Goal: Task Accomplishment & Management: Manage account settings

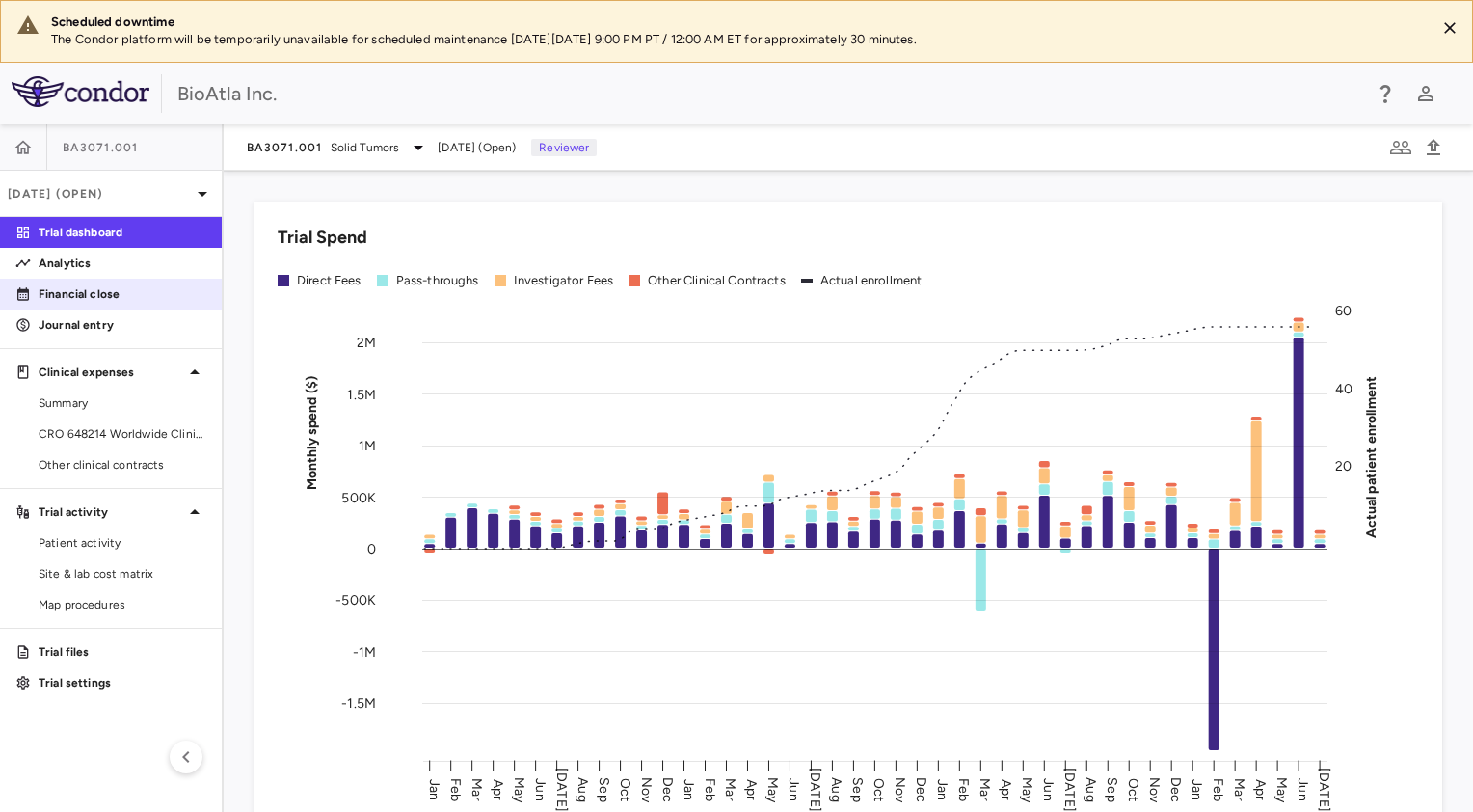
click at [120, 289] on p "Financial close" at bounding box center [123, 294] width 167 height 18
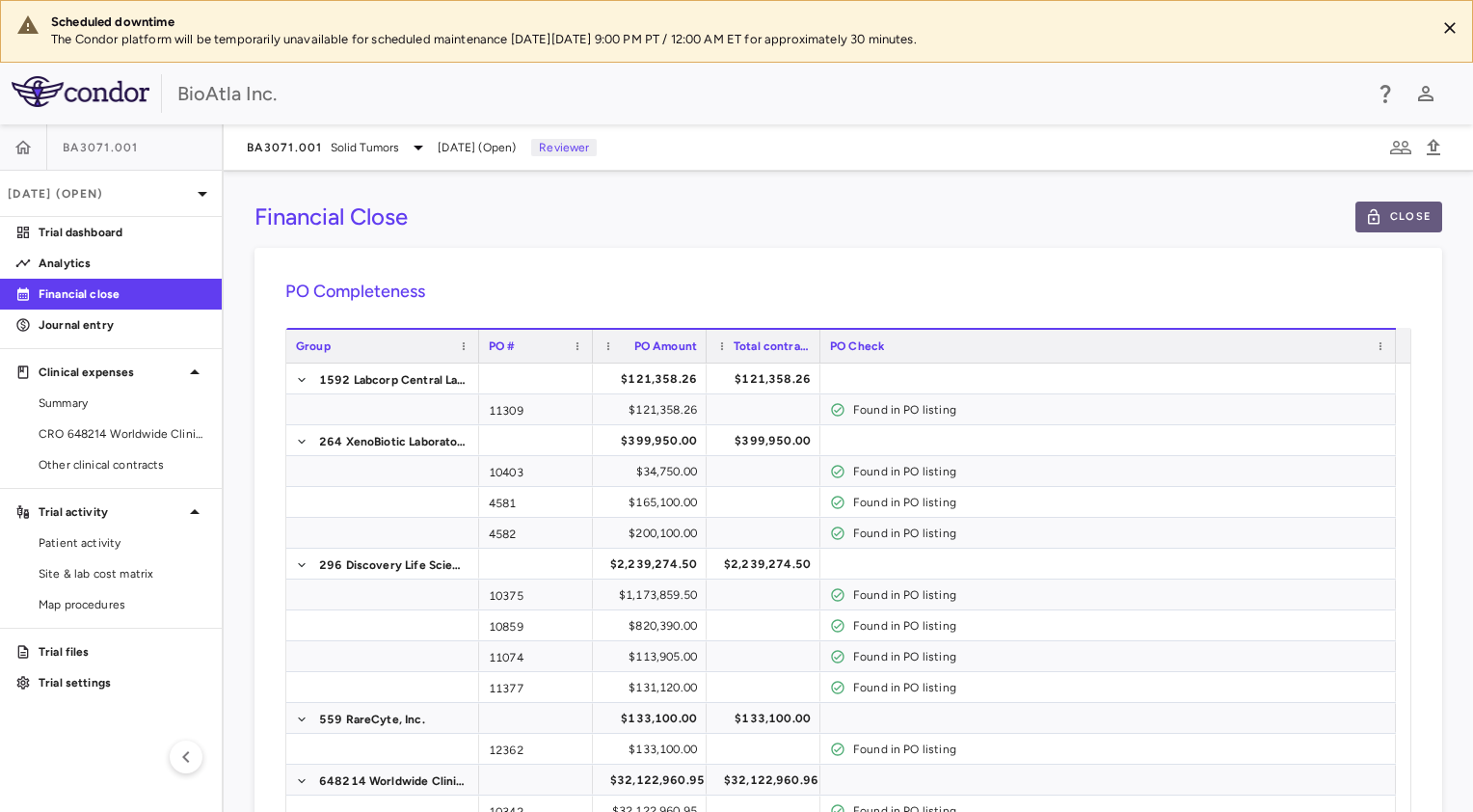
click at [1399, 214] on button "Close" at bounding box center [1398, 217] width 87 height 31
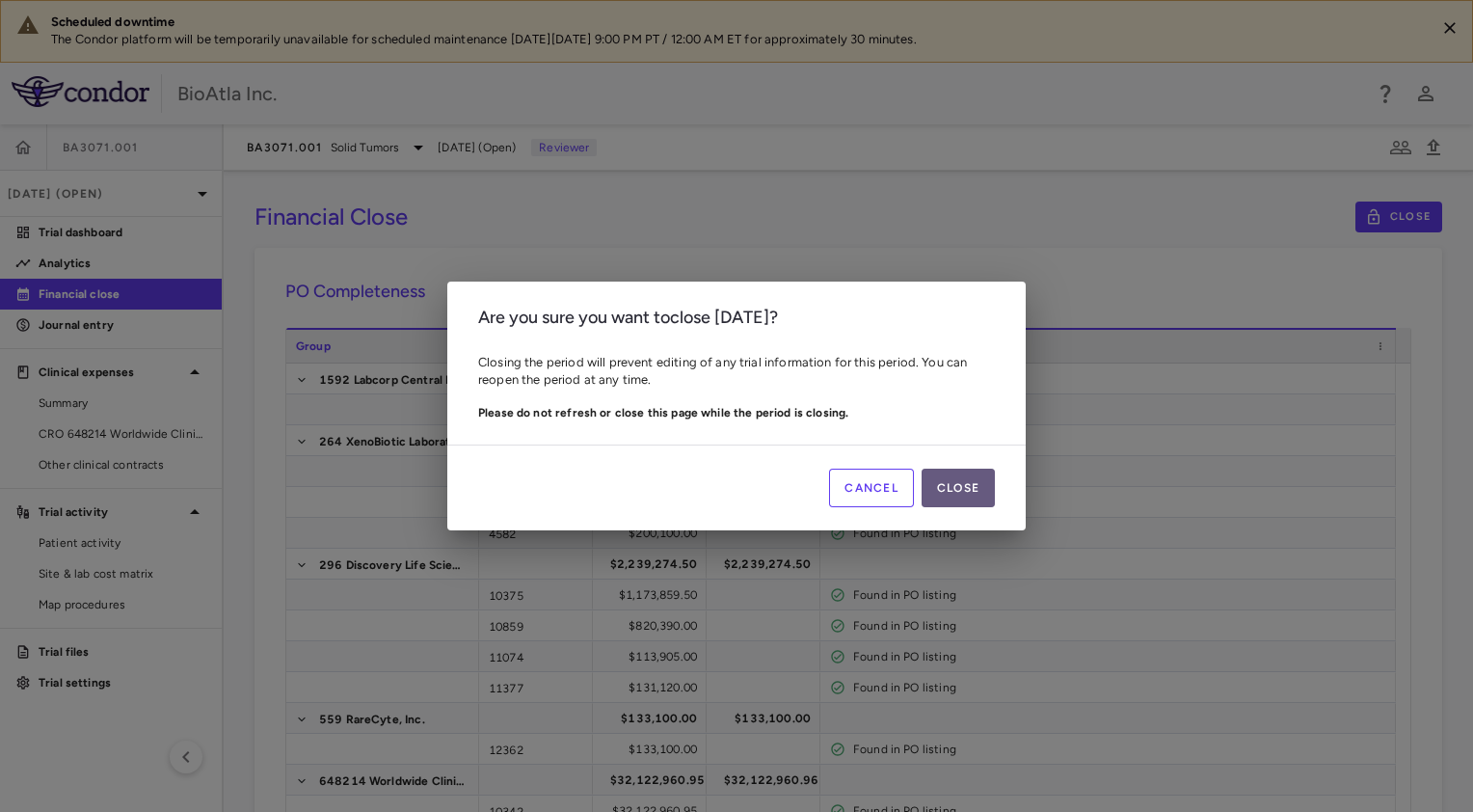
click at [968, 485] on button "Close" at bounding box center [957, 488] width 73 height 39
click at [956, 486] on button "Close" at bounding box center [957, 488] width 73 height 39
click at [968, 493] on button "Close" at bounding box center [957, 488] width 73 height 39
click at [847, 473] on div "Cancel Close" at bounding box center [736, 487] width 578 height 86
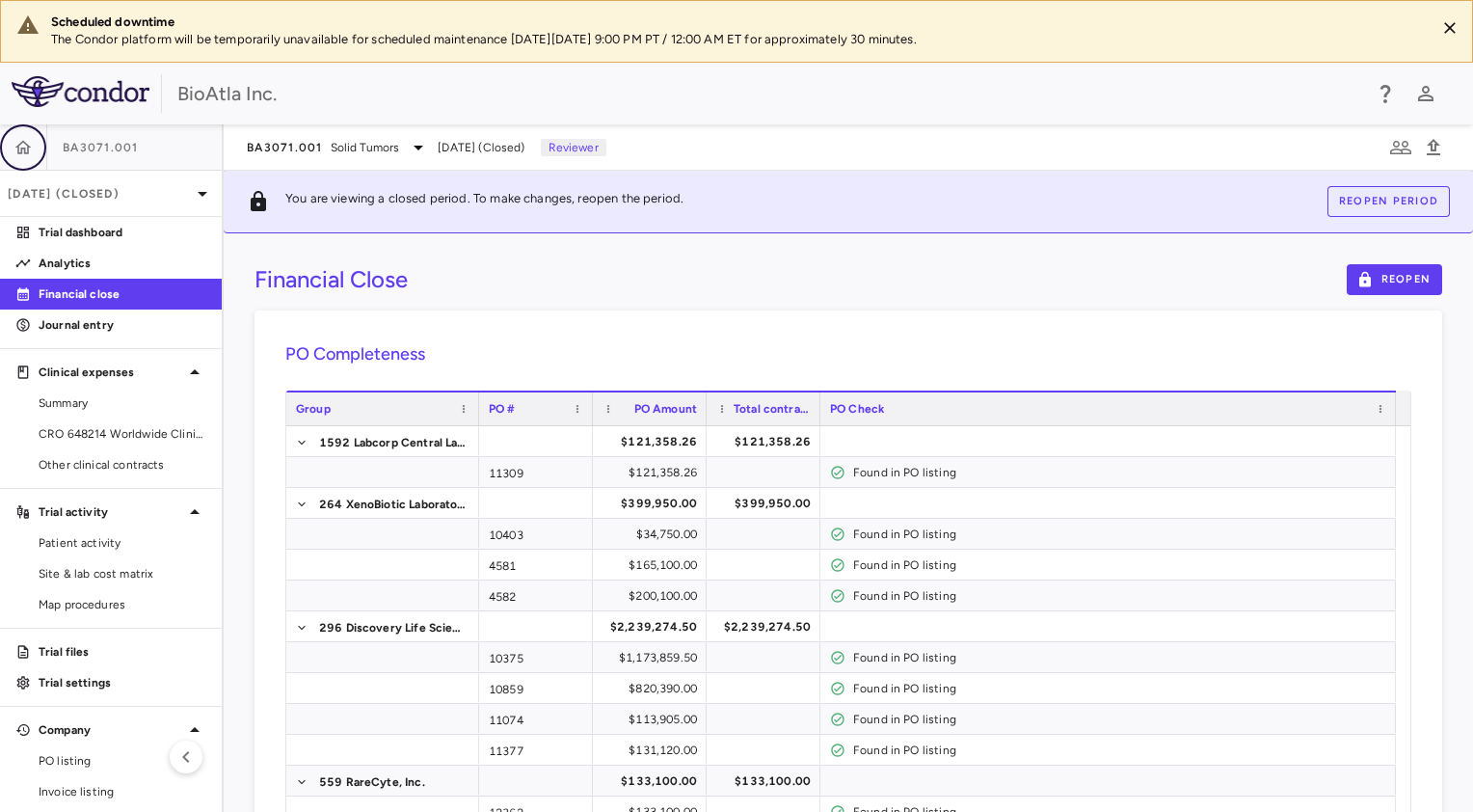
click at [27, 158] on button "button" at bounding box center [23, 148] width 47 height 47
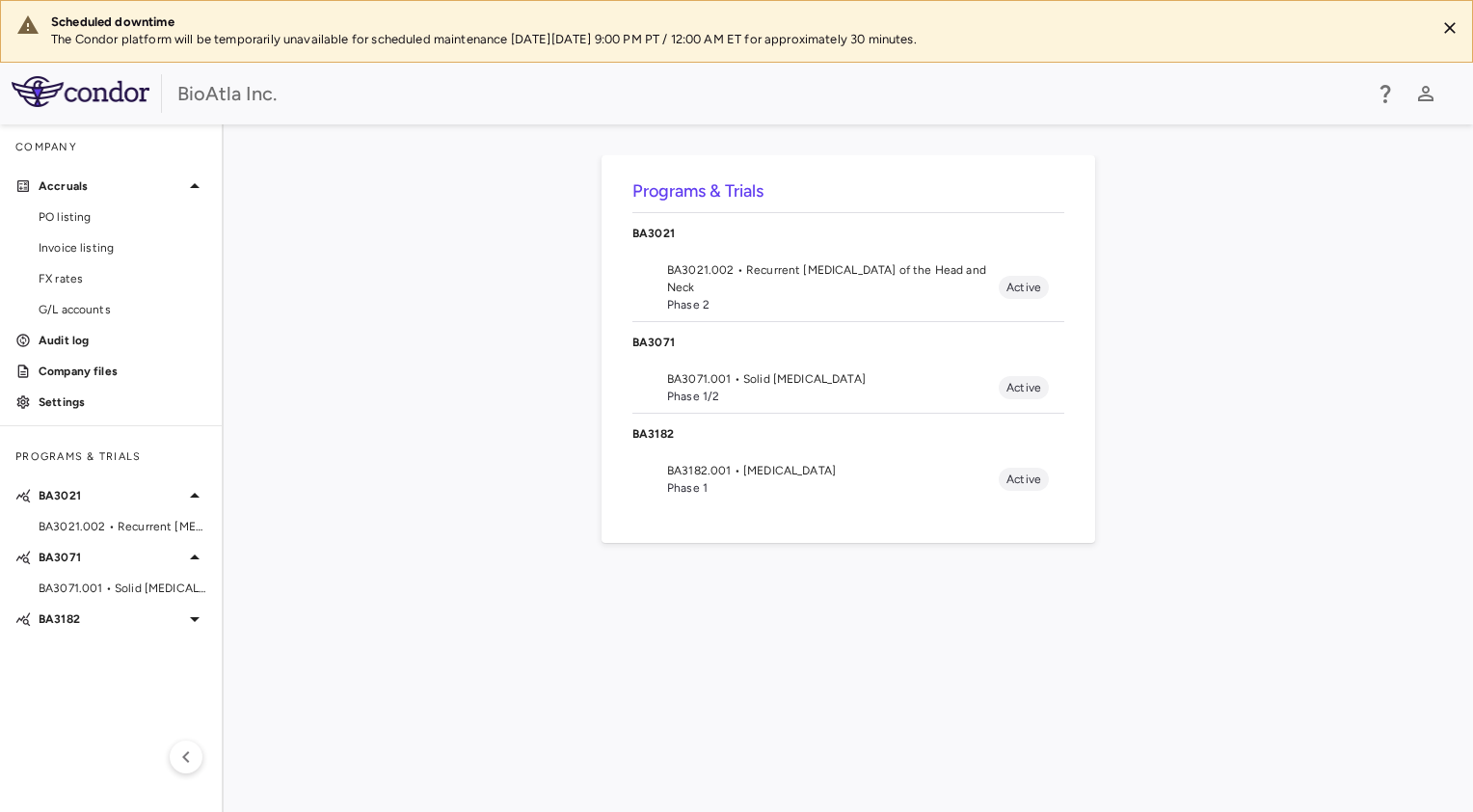
click at [688, 246] on div "BA3021" at bounding box center [848, 234] width 432 height 41
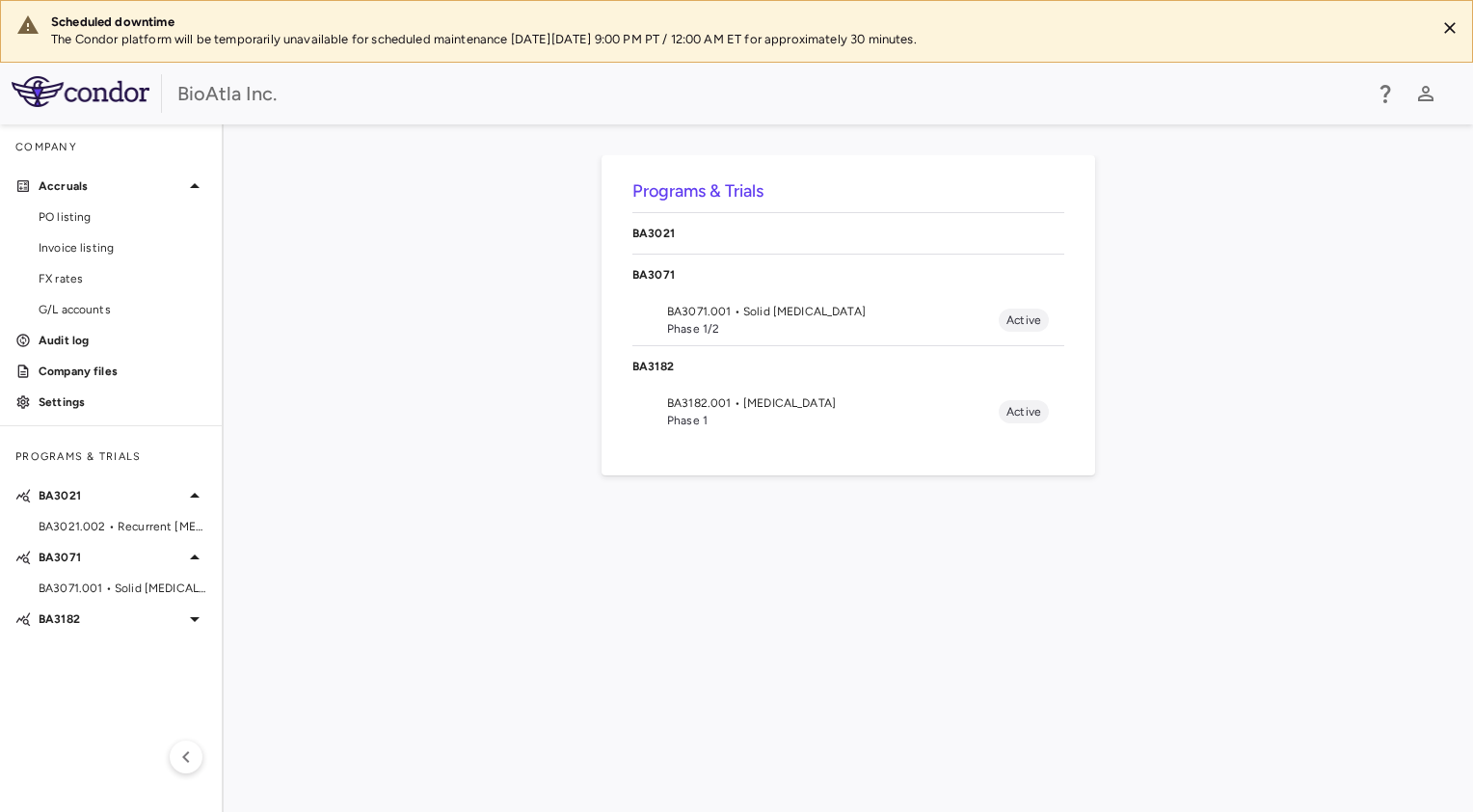
click at [666, 225] on p "BA3021" at bounding box center [848, 234] width 432 height 18
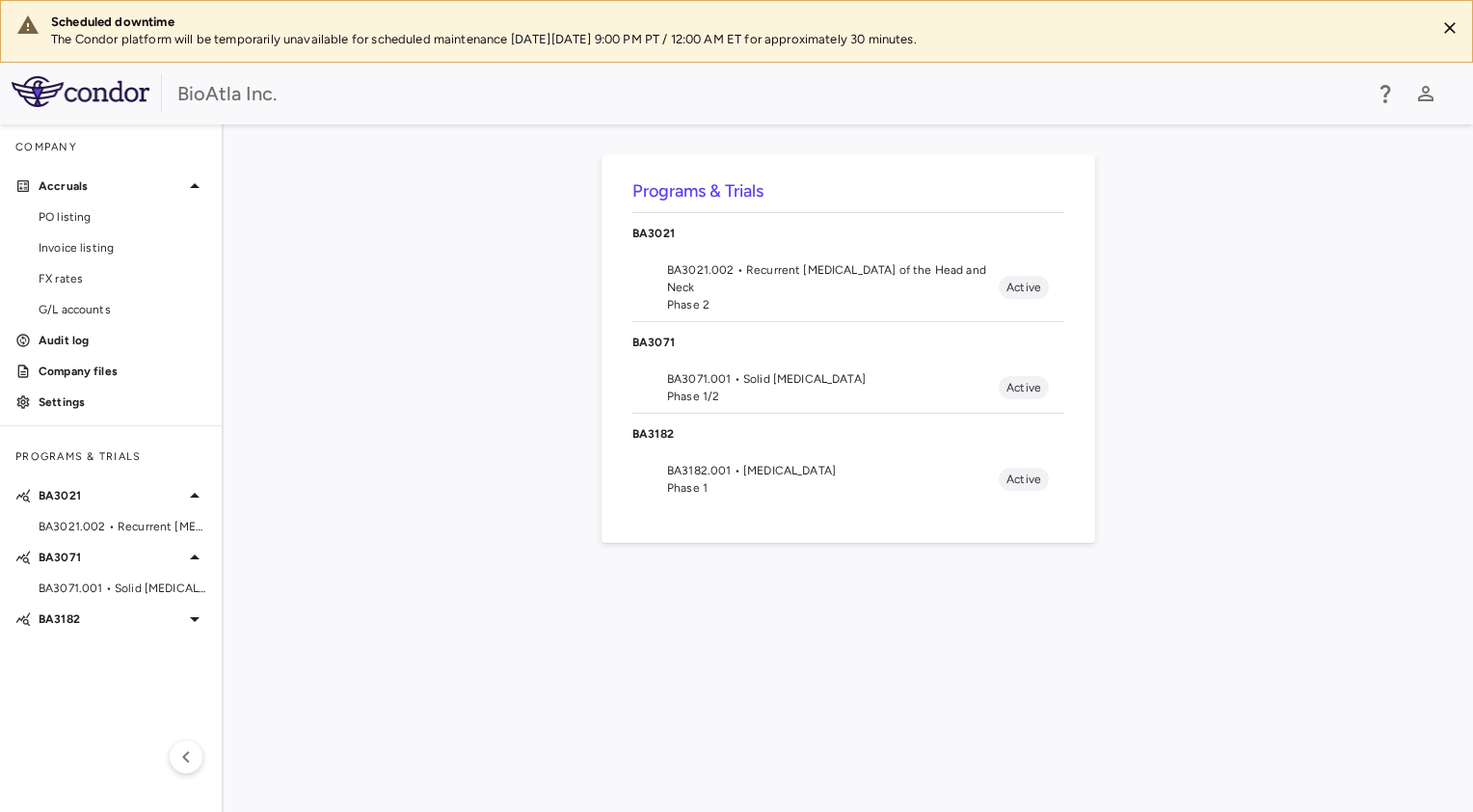
click at [867, 272] on span "BA3021.002 • Recurrent Squamous Cell Carcinoma of the Head and Neck" at bounding box center [832, 278] width 332 height 35
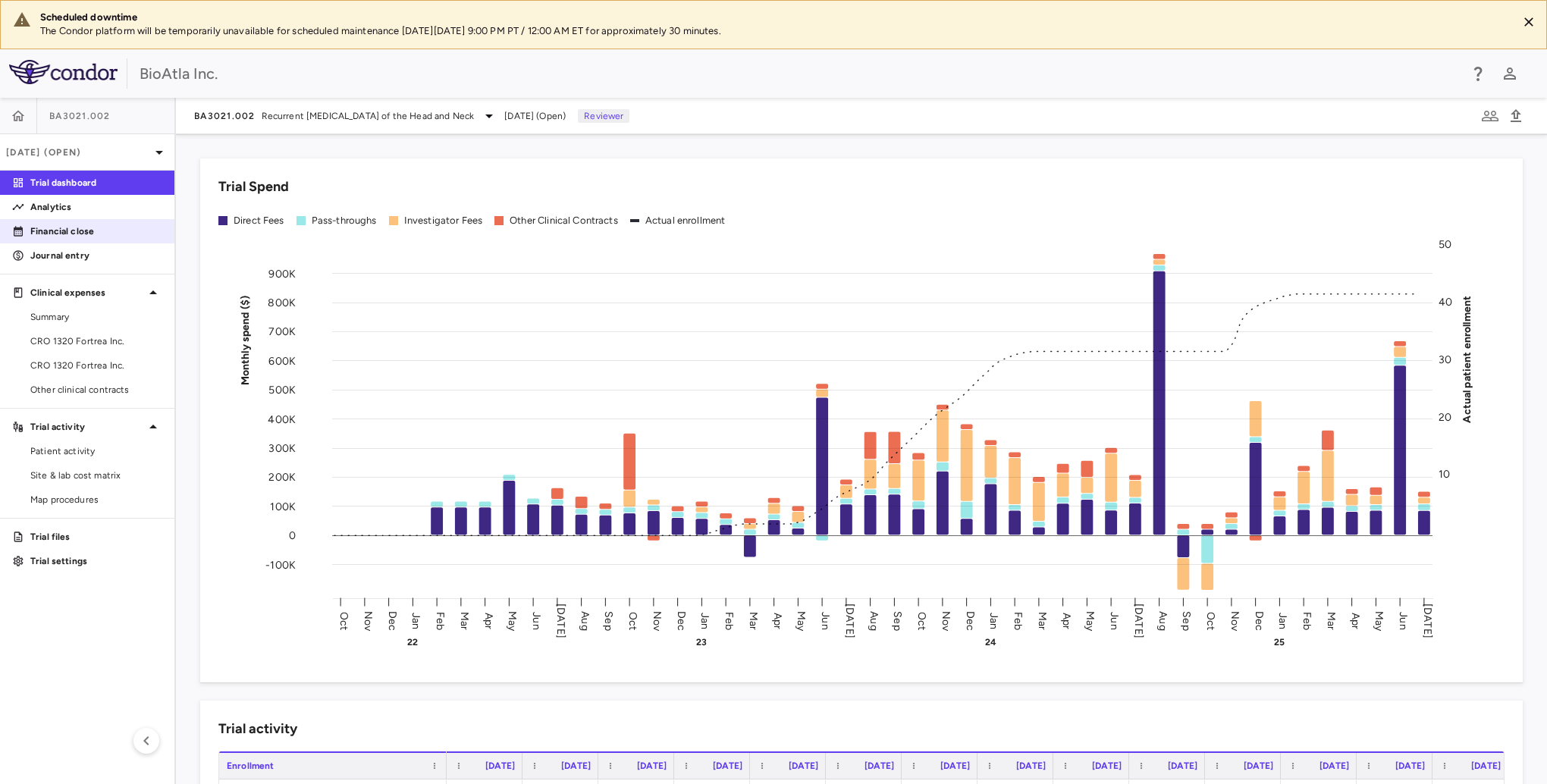
click at [79, 227] on p "Financial close" at bounding box center [96, 231] width 132 height 14
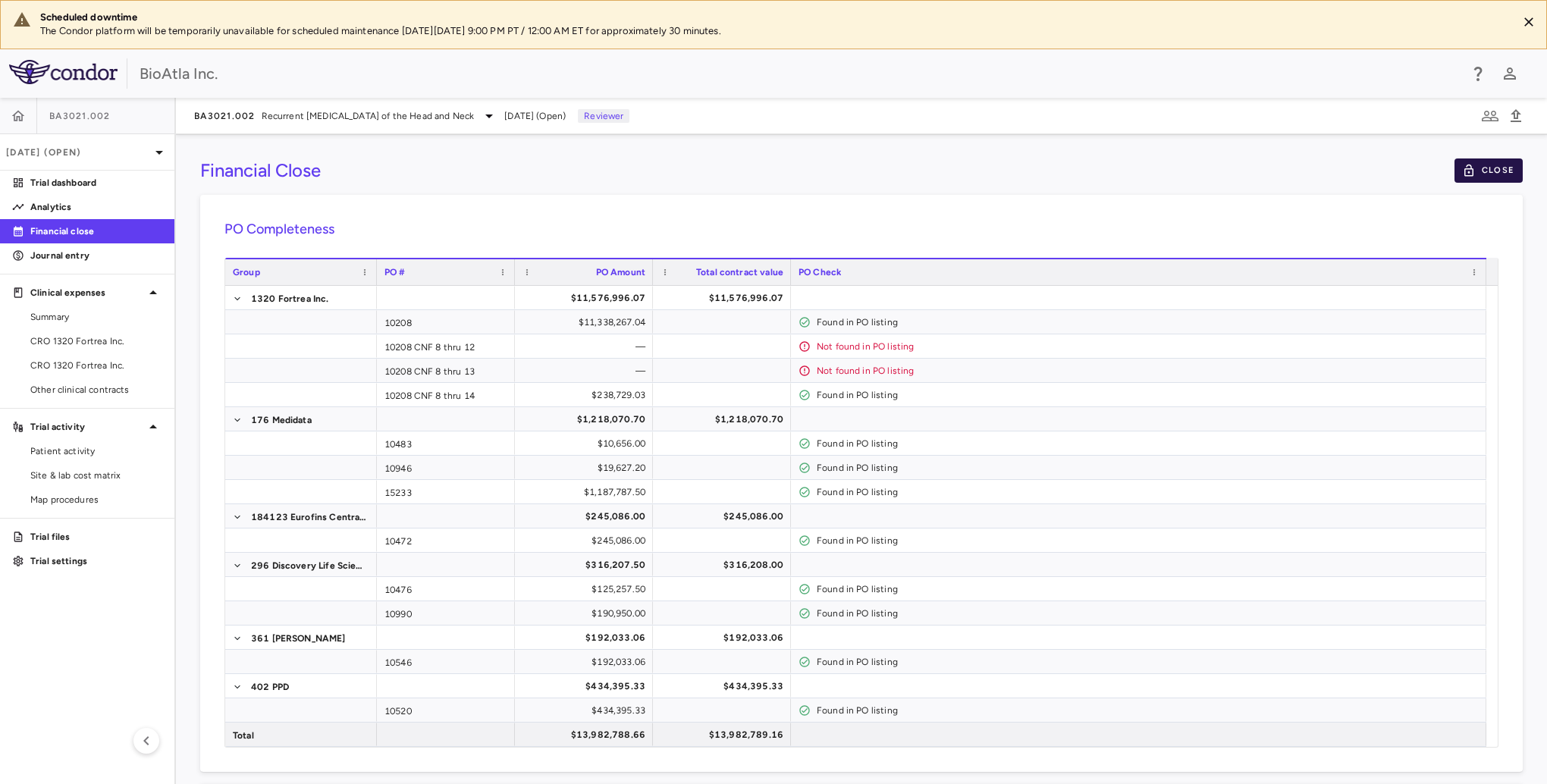
click at [1158, 170] on button "Close" at bounding box center [1488, 171] width 68 height 24
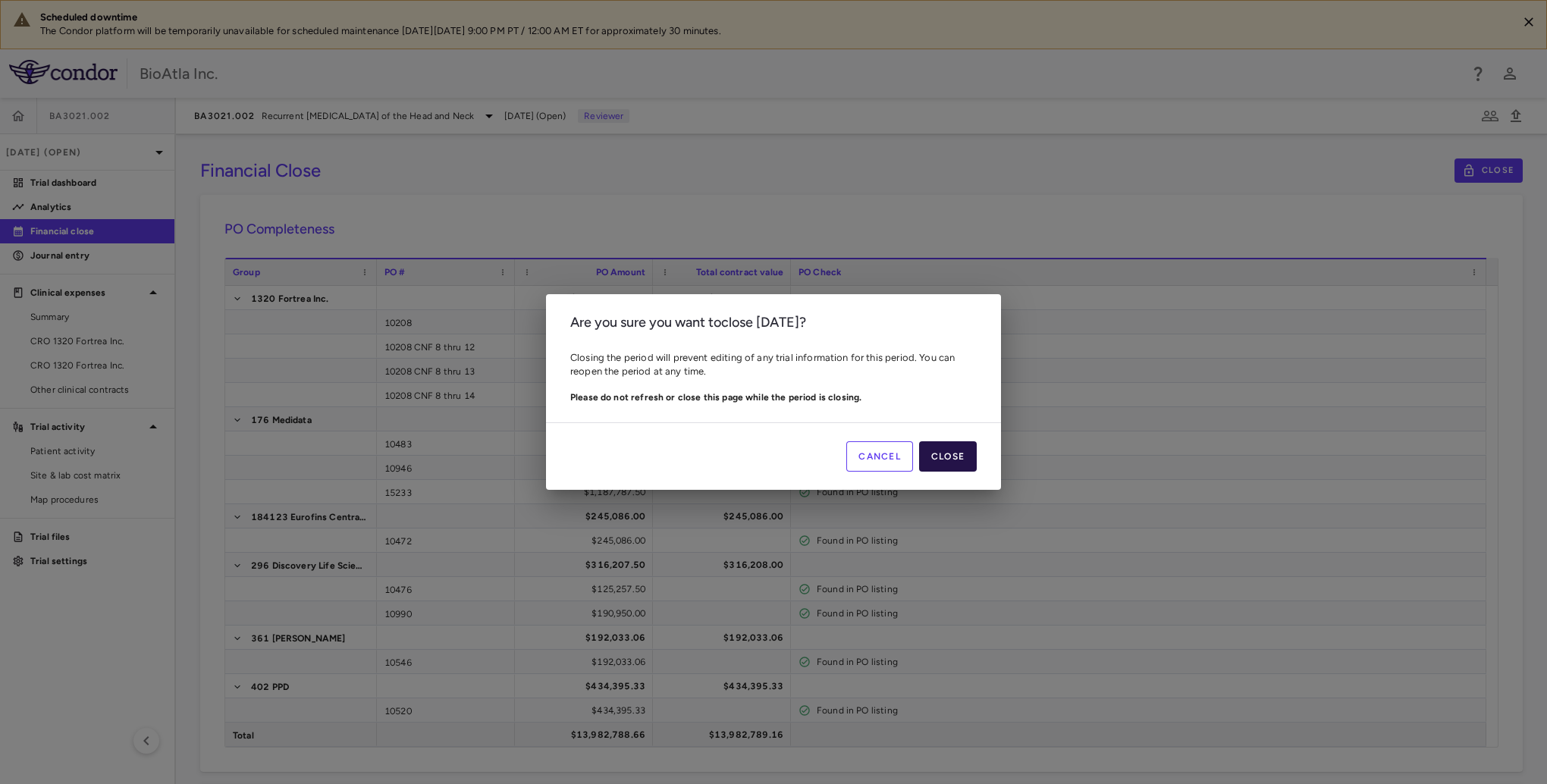
click at [958, 461] on button "Close" at bounding box center [947, 456] width 57 height 31
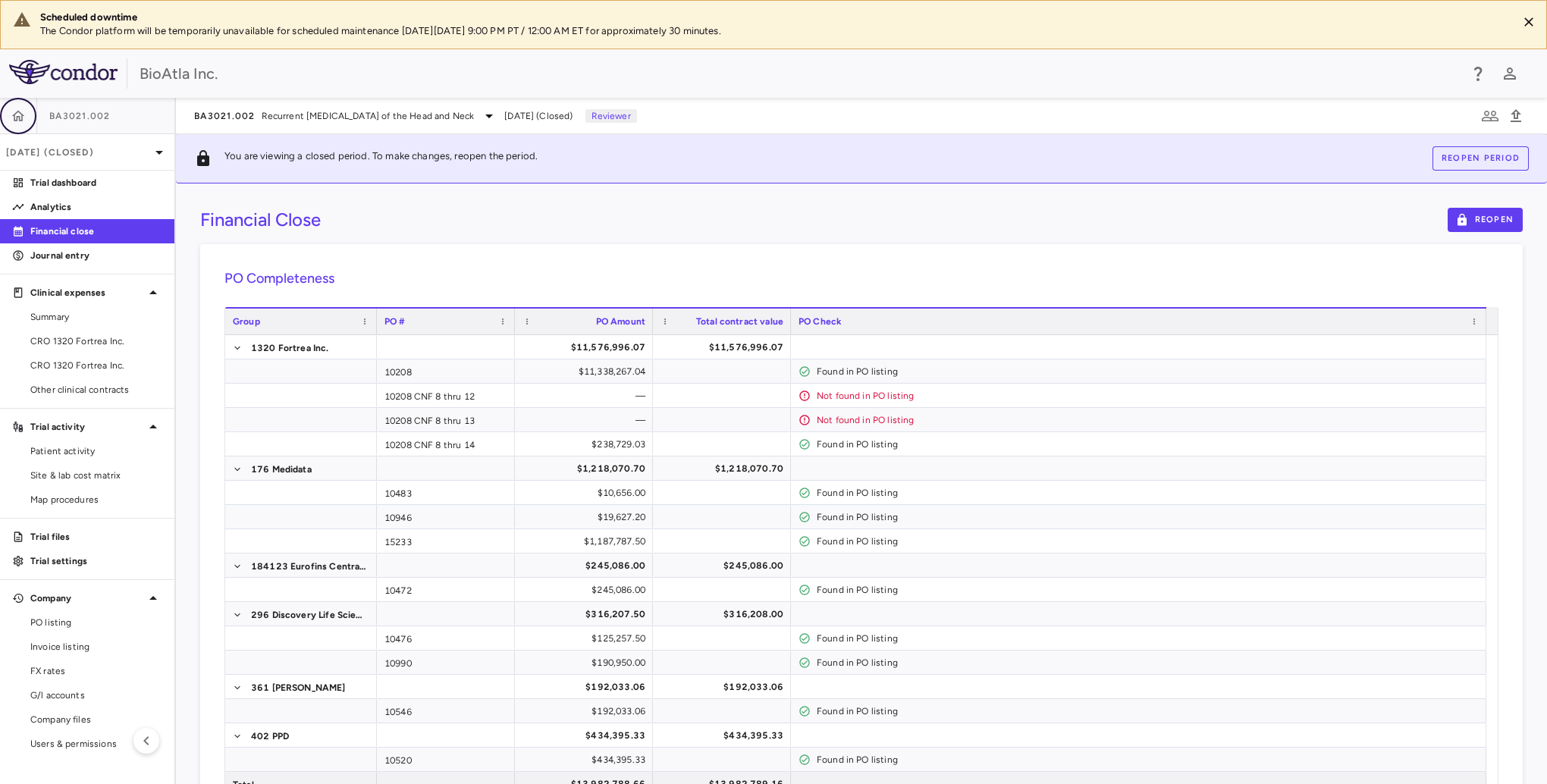
click at [18, 116] on icon "button" at bounding box center [18, 116] width 13 height 11
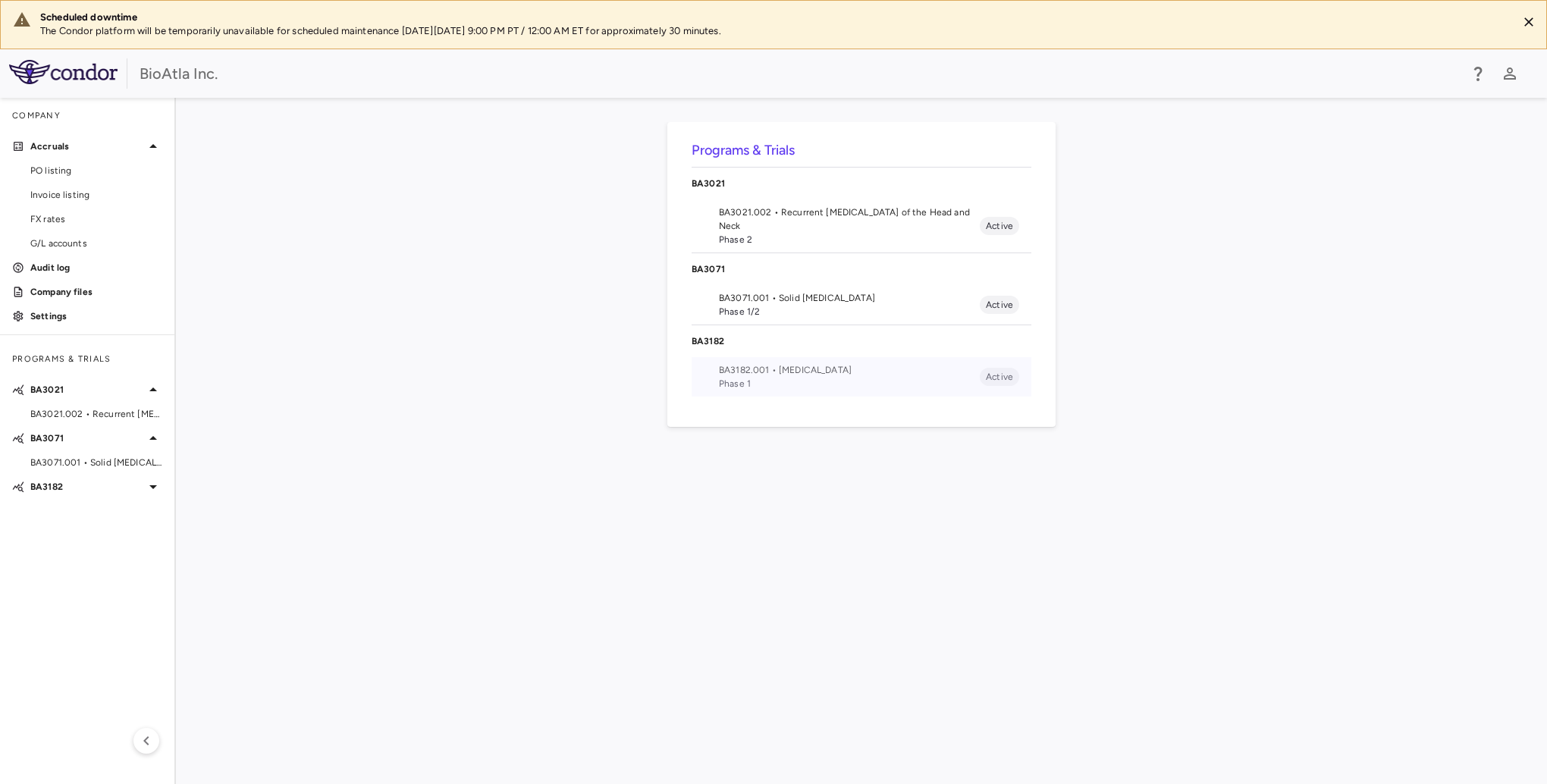
click at [722, 368] on span "BA3182.001 • Adenocarcinoma" at bounding box center [849, 370] width 261 height 14
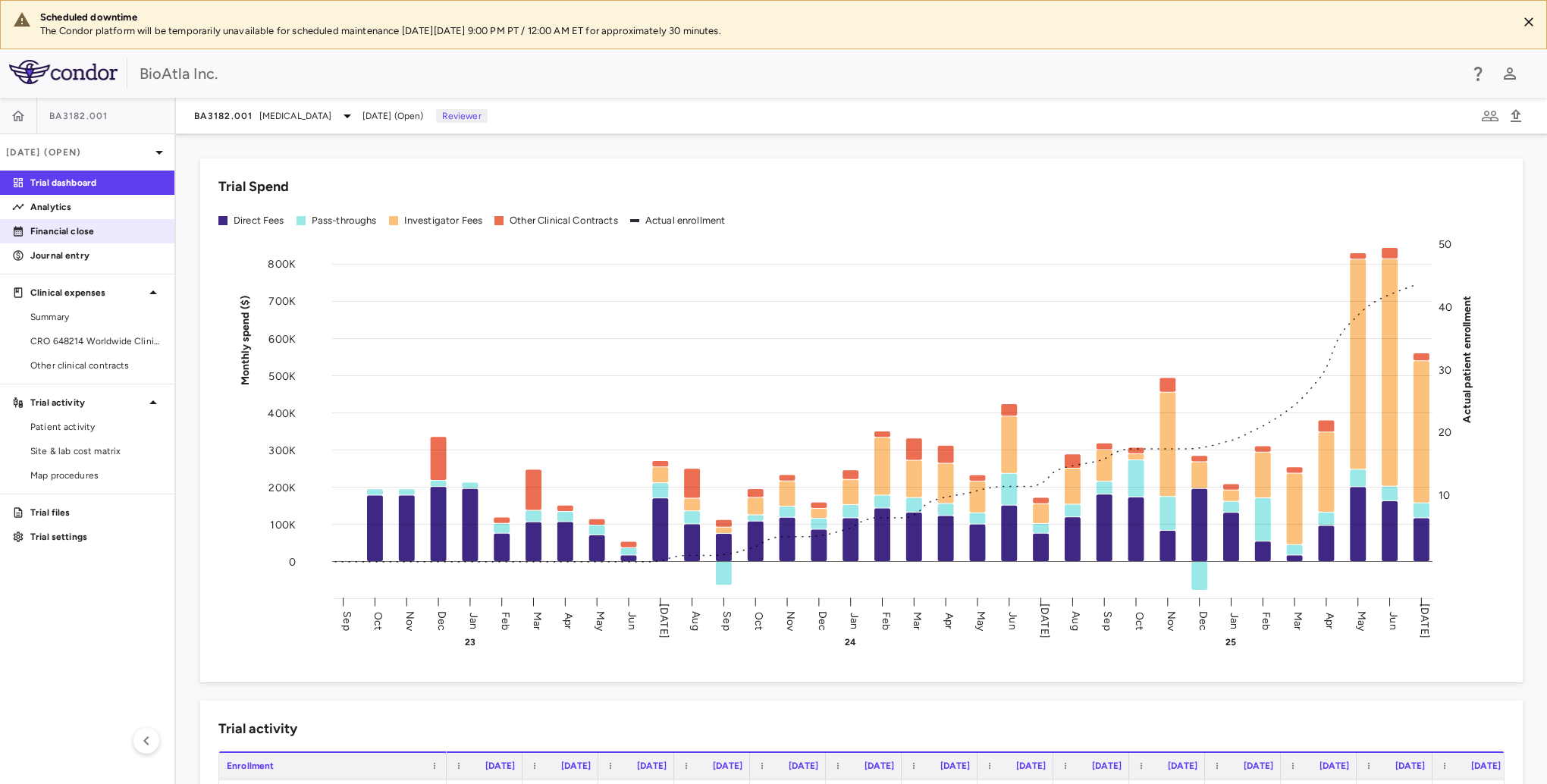
drag, startPoint x: 44, startPoint y: 229, endPoint x: 96, endPoint y: 226, distance: 52.1
click at [44, 229] on p "Financial close" at bounding box center [96, 231] width 132 height 14
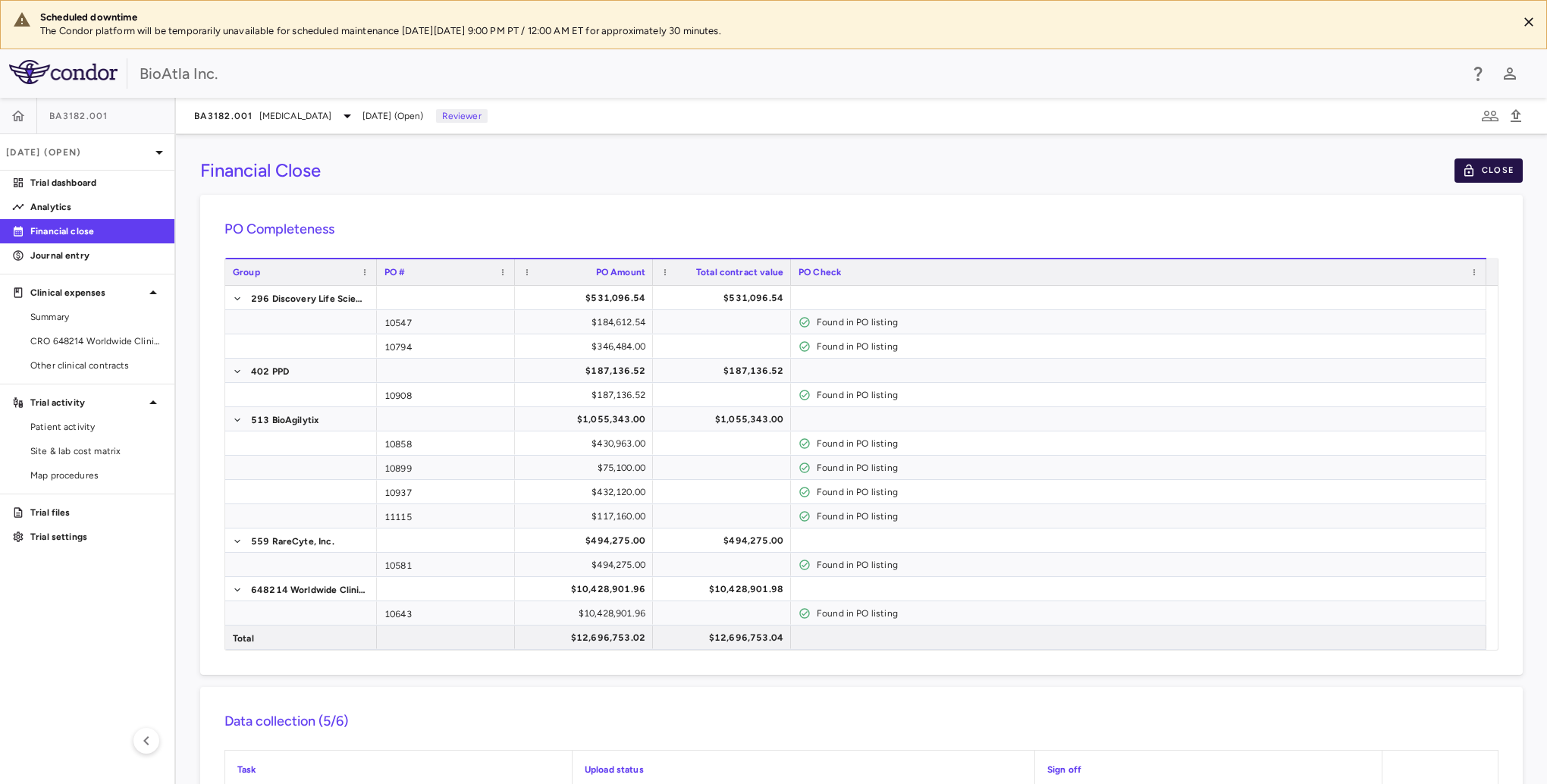
click at [1158, 169] on button "Close" at bounding box center [1488, 171] width 68 height 24
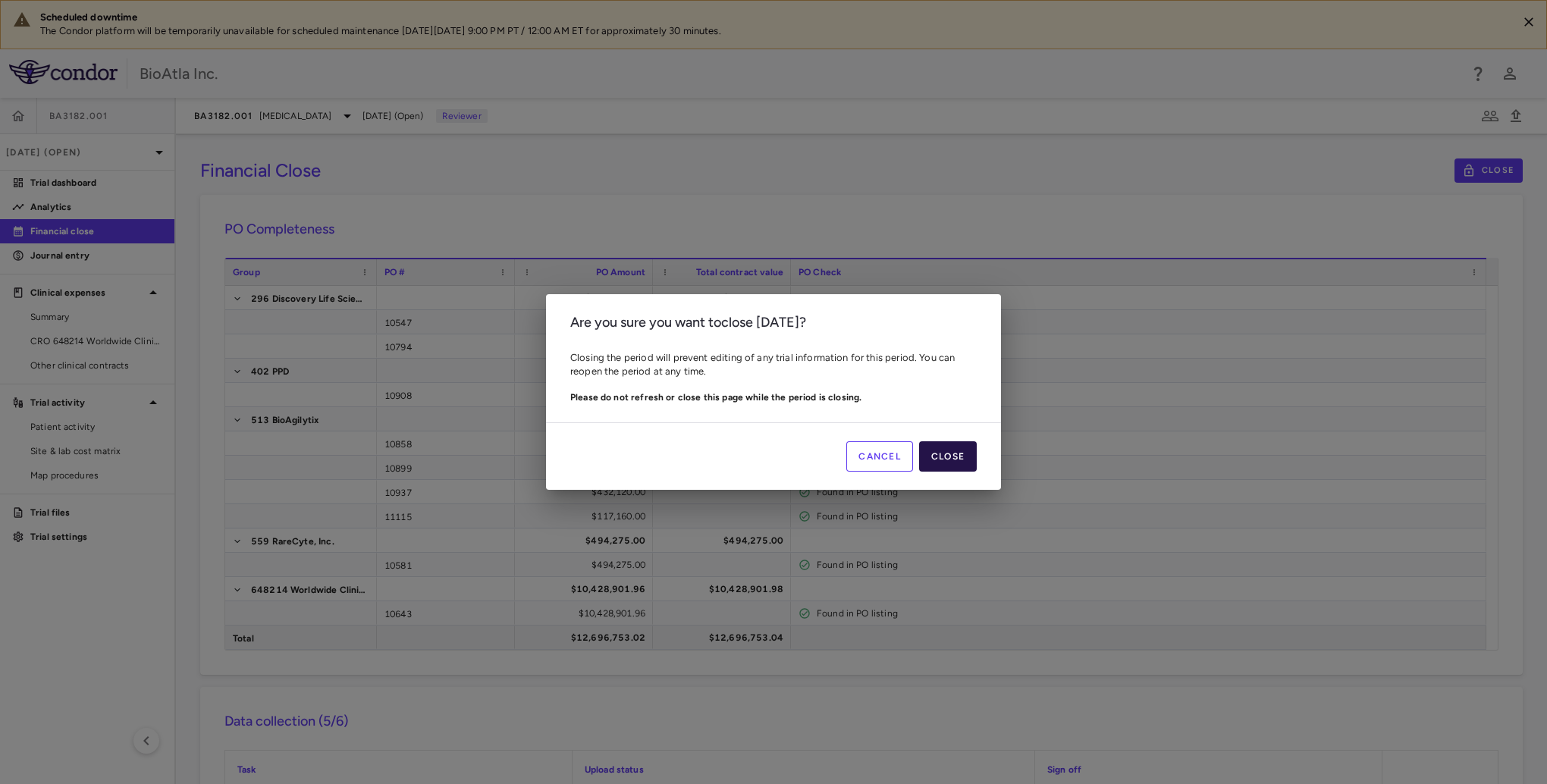
click at [953, 449] on button "Close" at bounding box center [947, 456] width 57 height 31
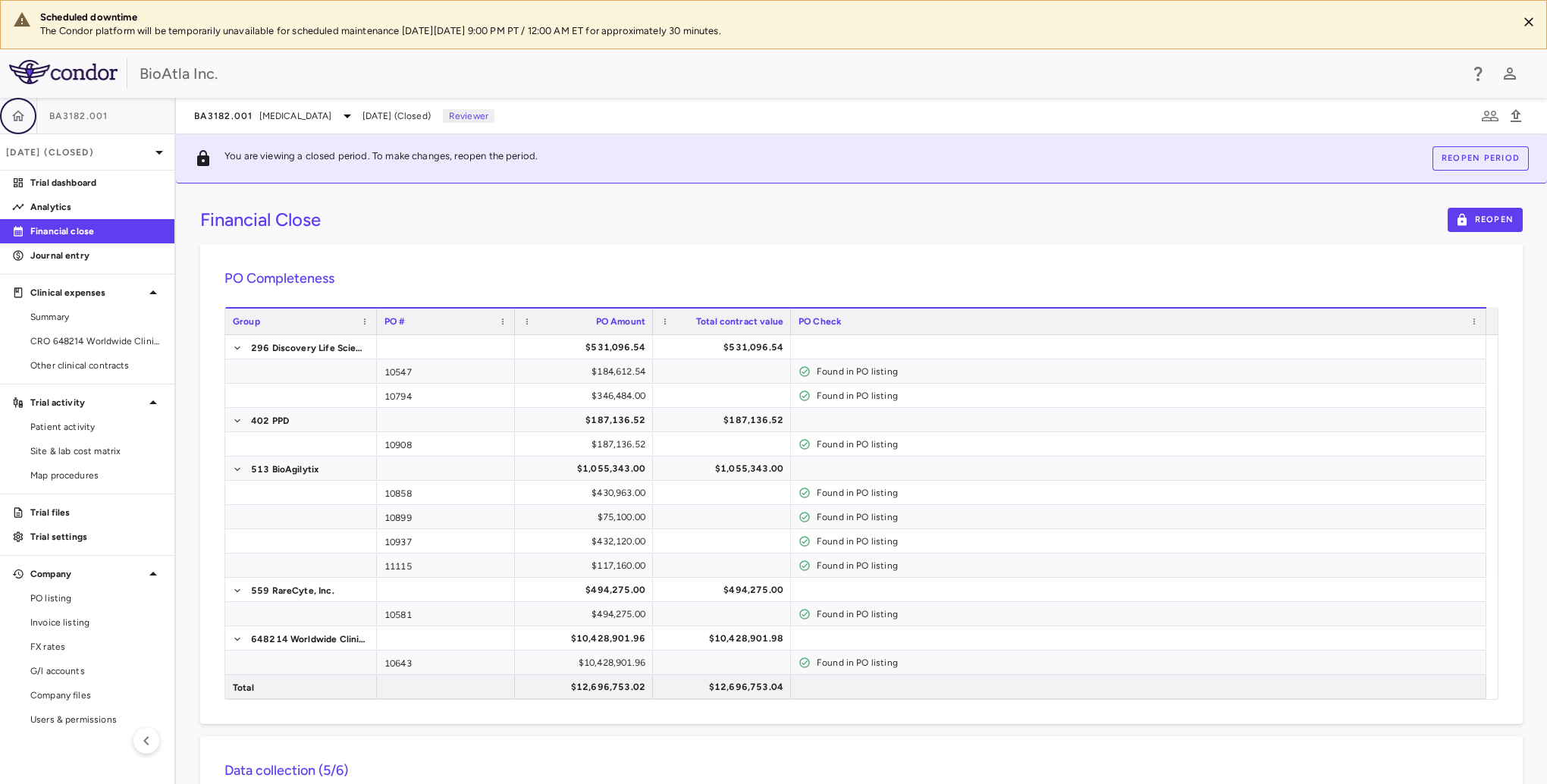
click at [15, 116] on icon "button" at bounding box center [18, 116] width 13 height 11
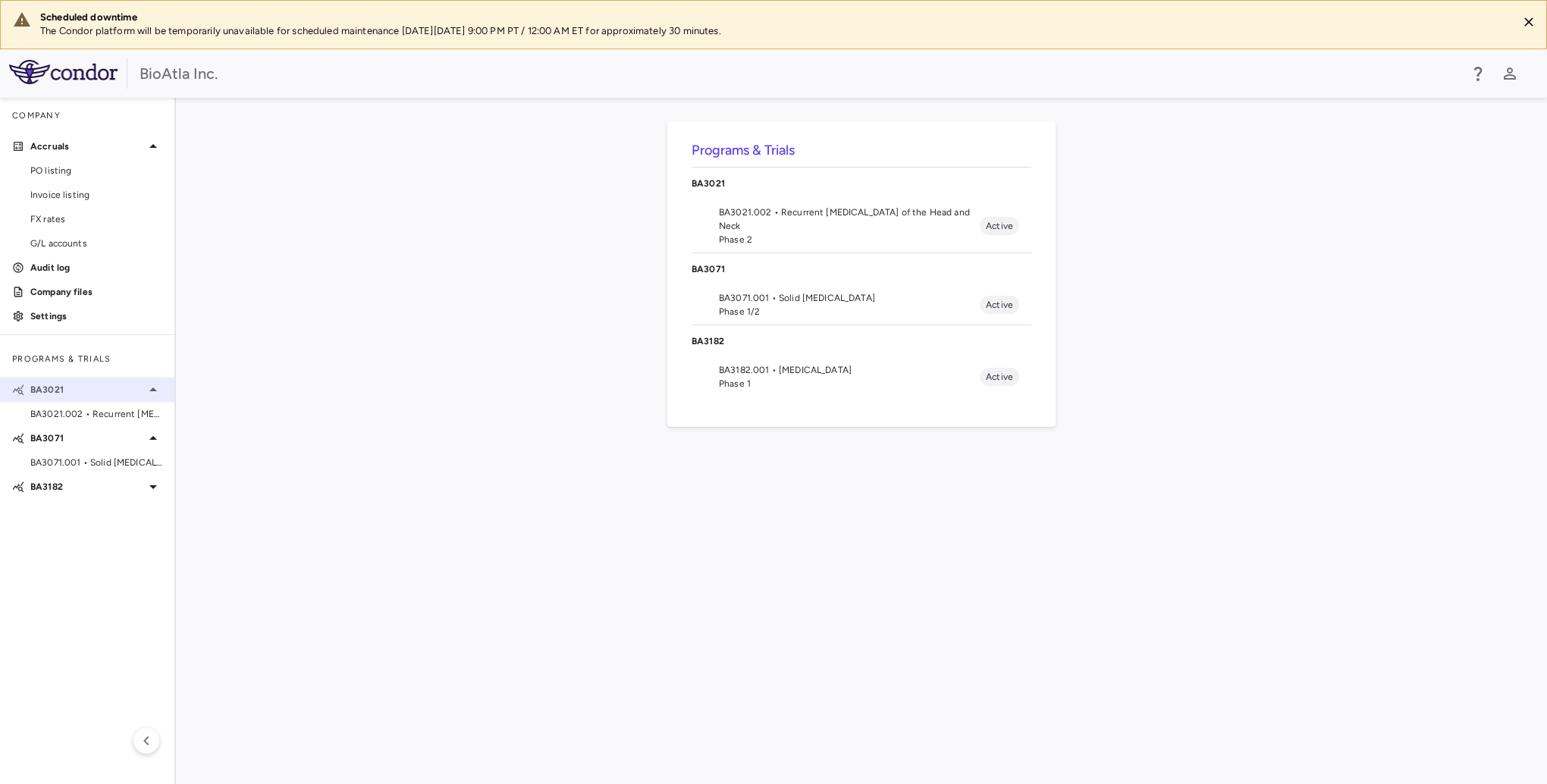
click at [50, 385] on p "BA3021" at bounding box center [87, 390] width 114 height 14
click at [152, 390] on icon at bounding box center [153, 390] width 8 height 4
click at [84, 416] on span "BA3021.002 • Recurrent Squamous Cell Carcinoma of the Head and Neck" at bounding box center [96, 414] width 132 height 14
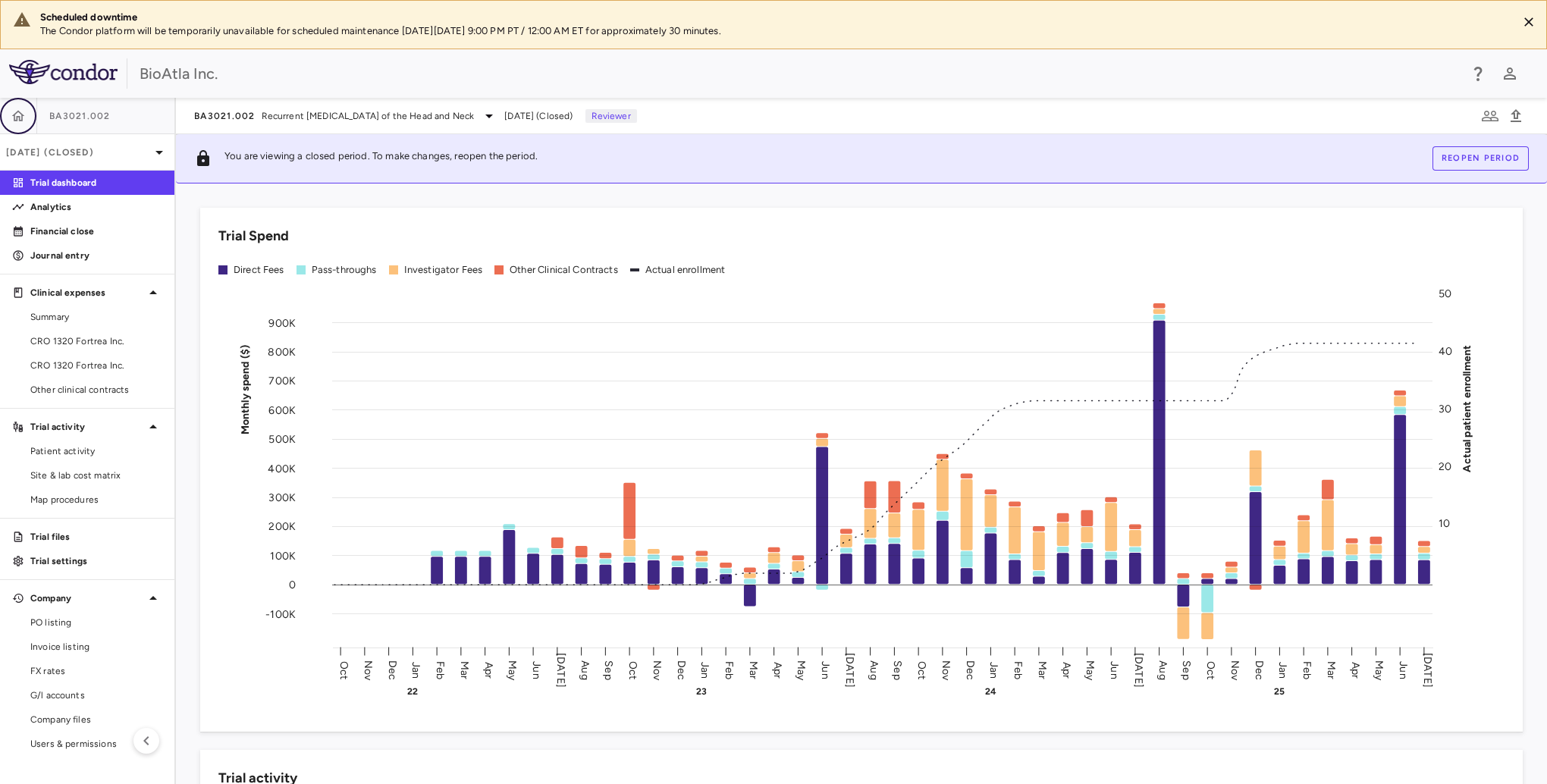
click at [5, 114] on button "button" at bounding box center [18, 116] width 37 height 37
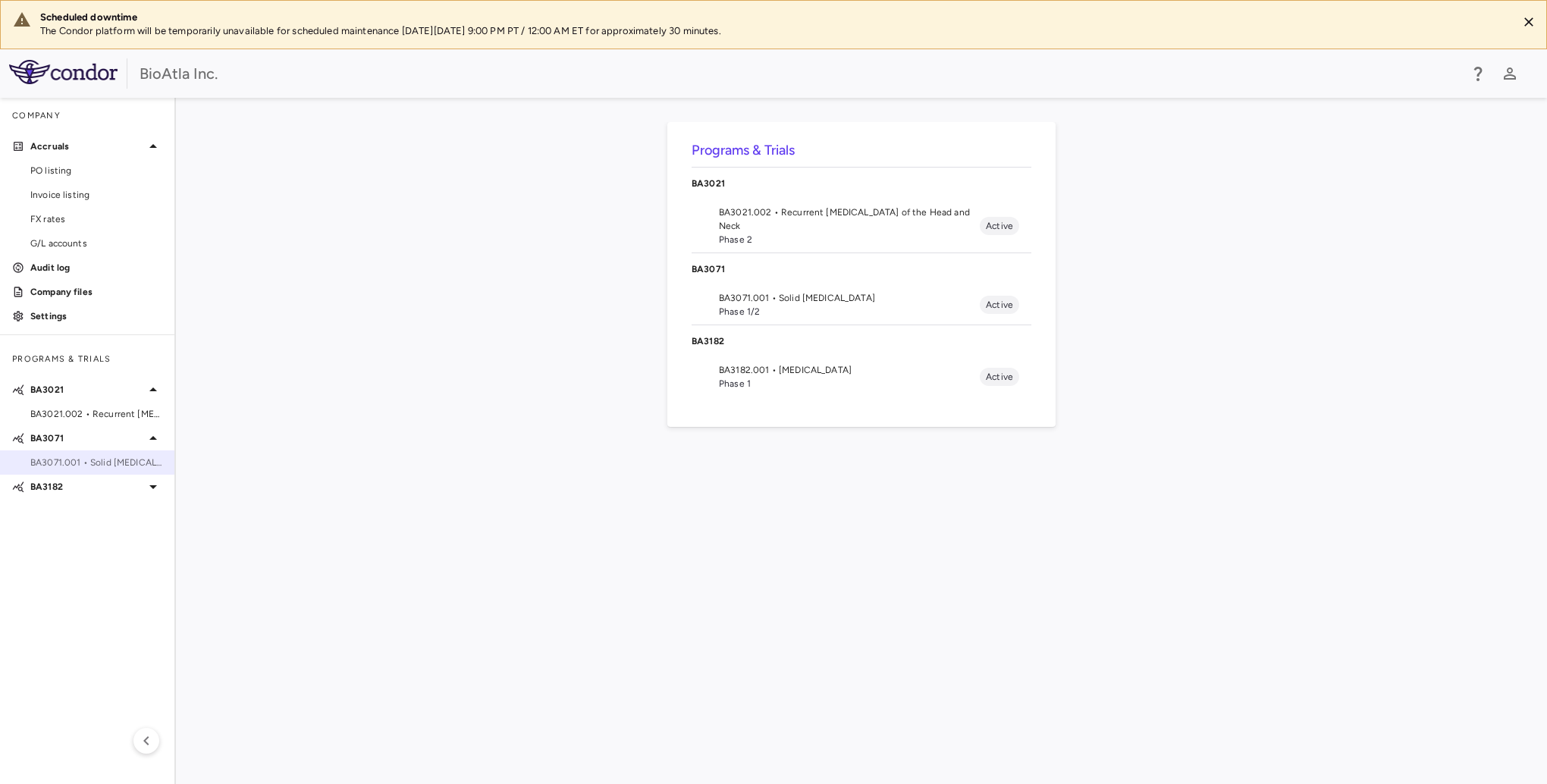
click at [108, 462] on span "BA3071.001 • Solid Tumors" at bounding box center [96, 462] width 132 height 14
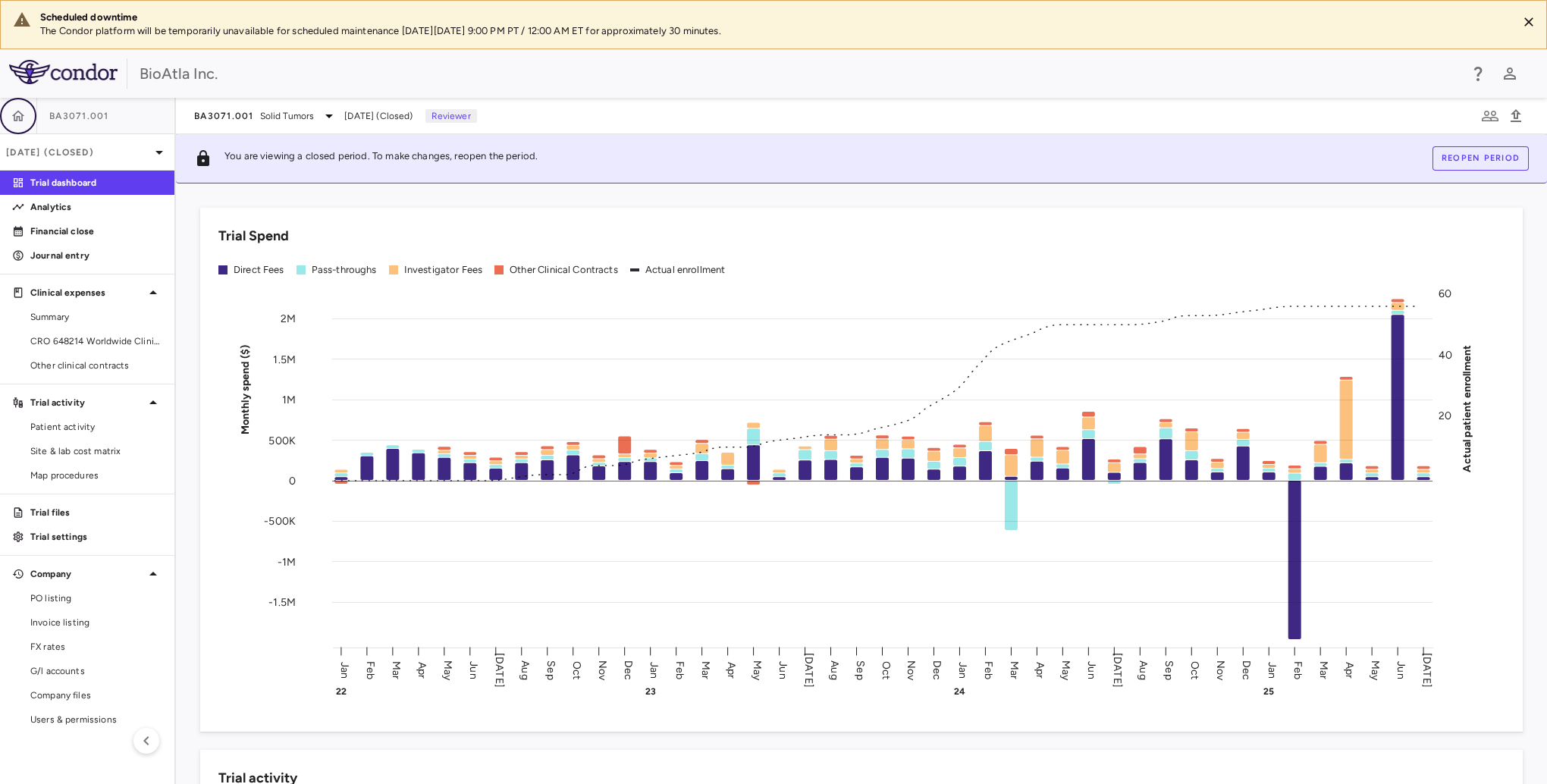
click at [14, 111] on icon "button" at bounding box center [18, 116] width 15 height 15
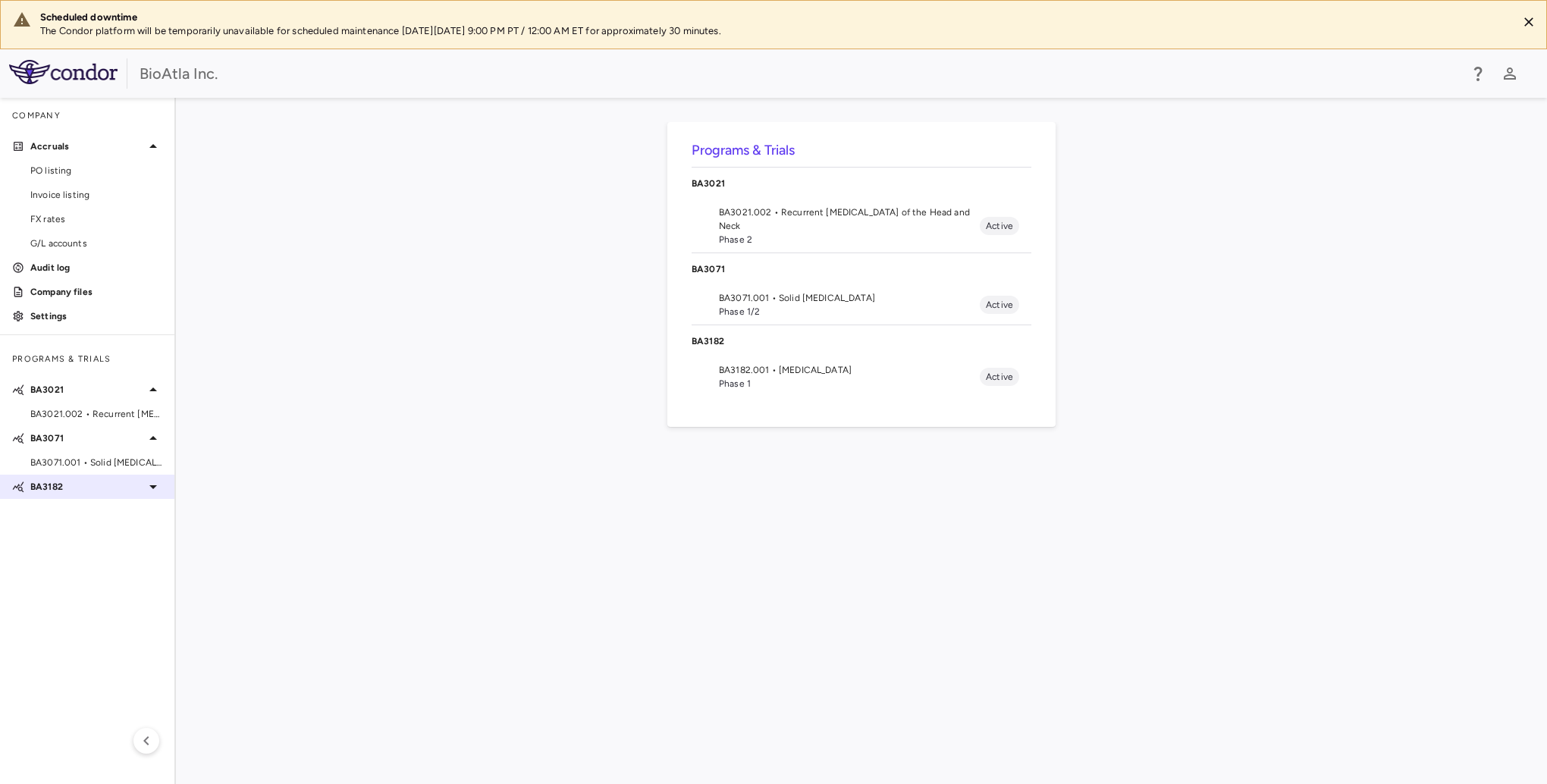
click at [51, 488] on p "BA3182" at bounding box center [87, 487] width 114 height 14
click at [100, 510] on span "BA3182.001 • Adenocarcinoma" at bounding box center [96, 511] width 132 height 14
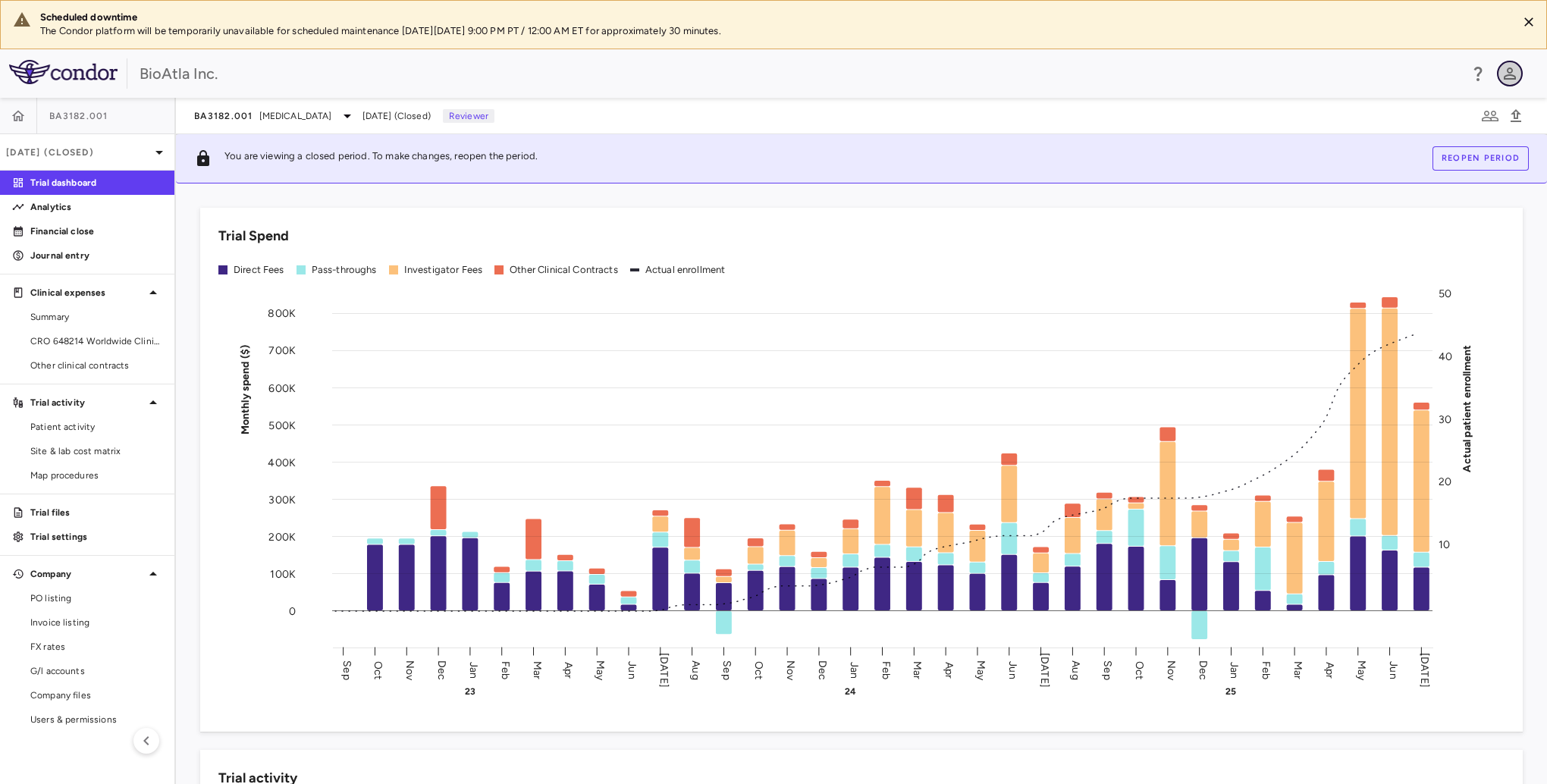
click at [1158, 76] on icon "button" at bounding box center [1509, 74] width 12 height 12
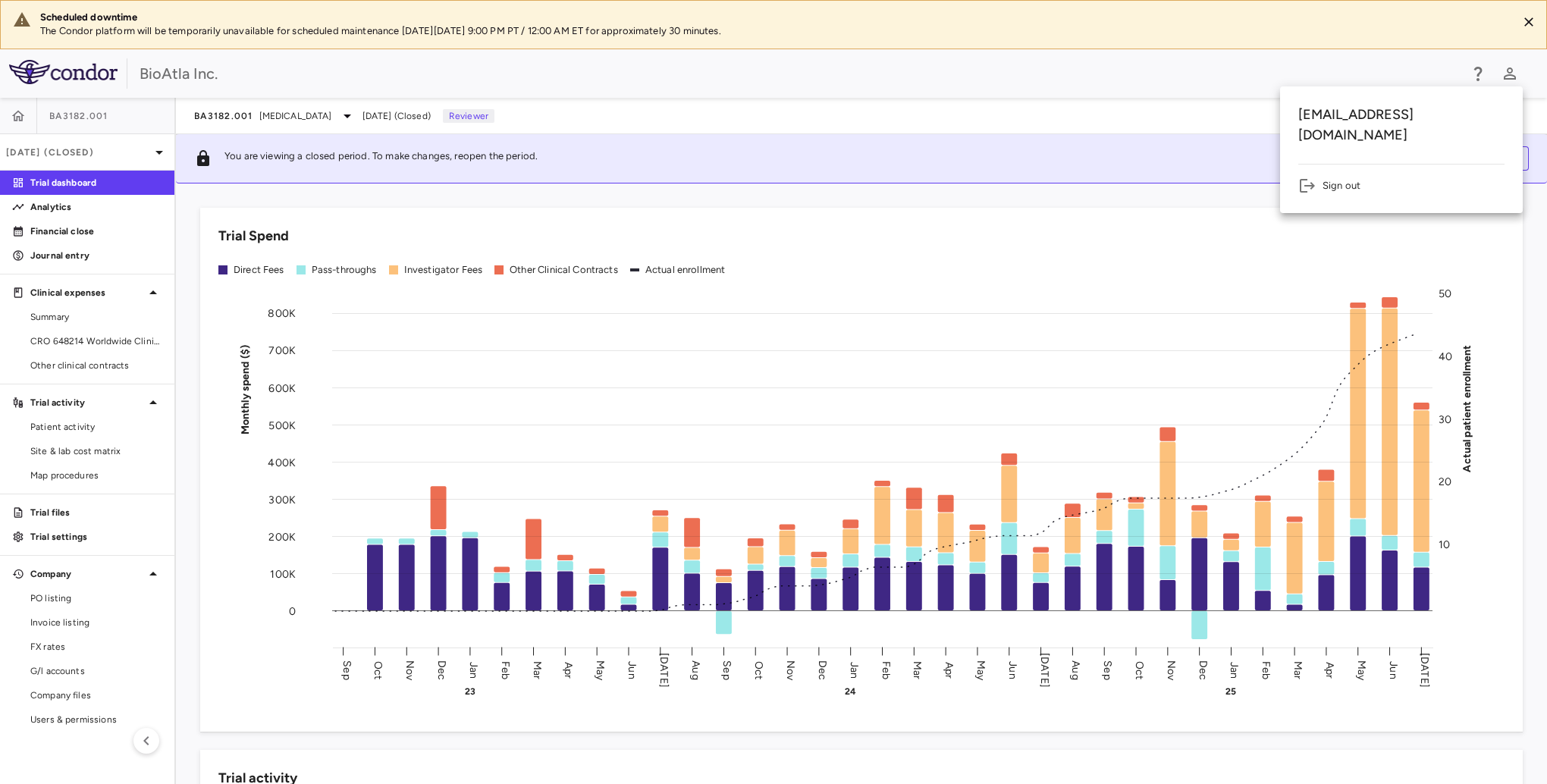
click at [1158, 177] on li "Sign out" at bounding box center [1401, 186] width 206 height 18
